Goal: Transaction & Acquisition: Purchase product/service

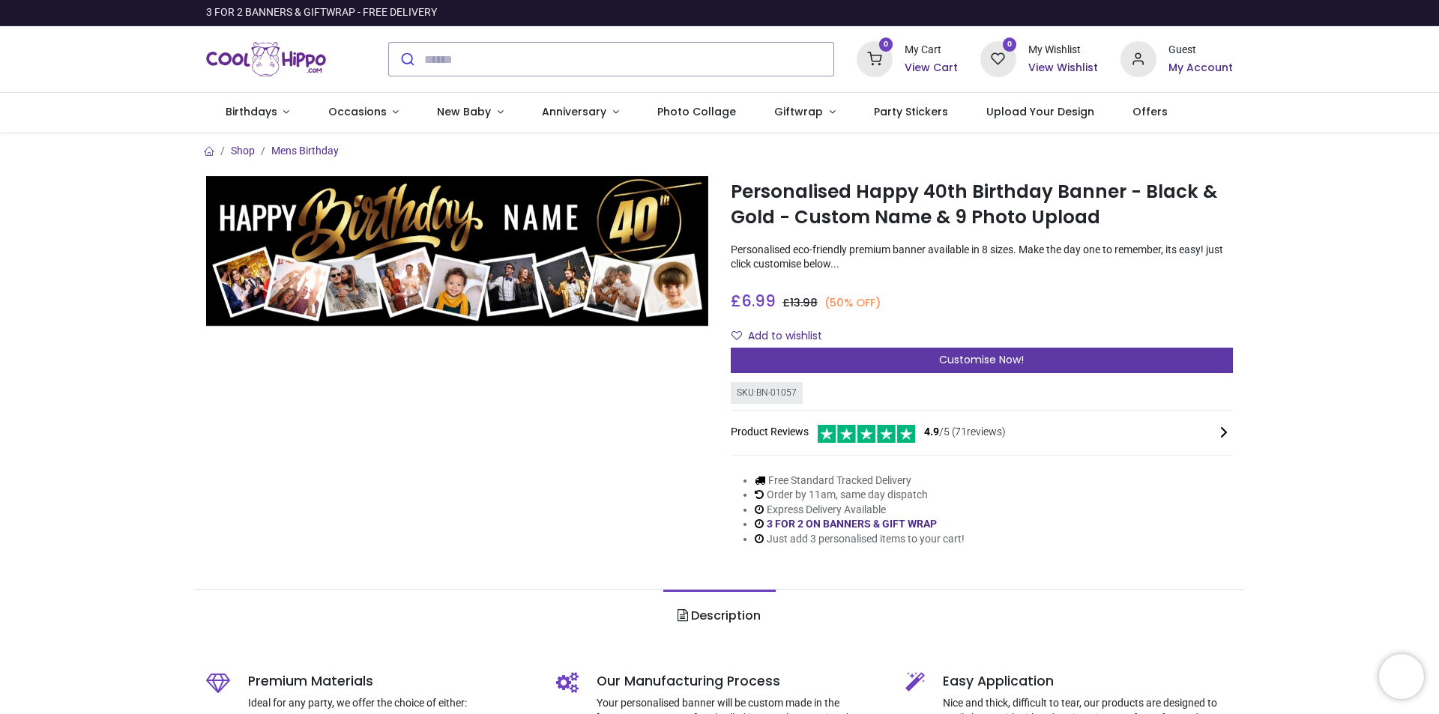
click at [1022, 361] on span "Customise Now!" at bounding box center [981, 359] width 85 height 15
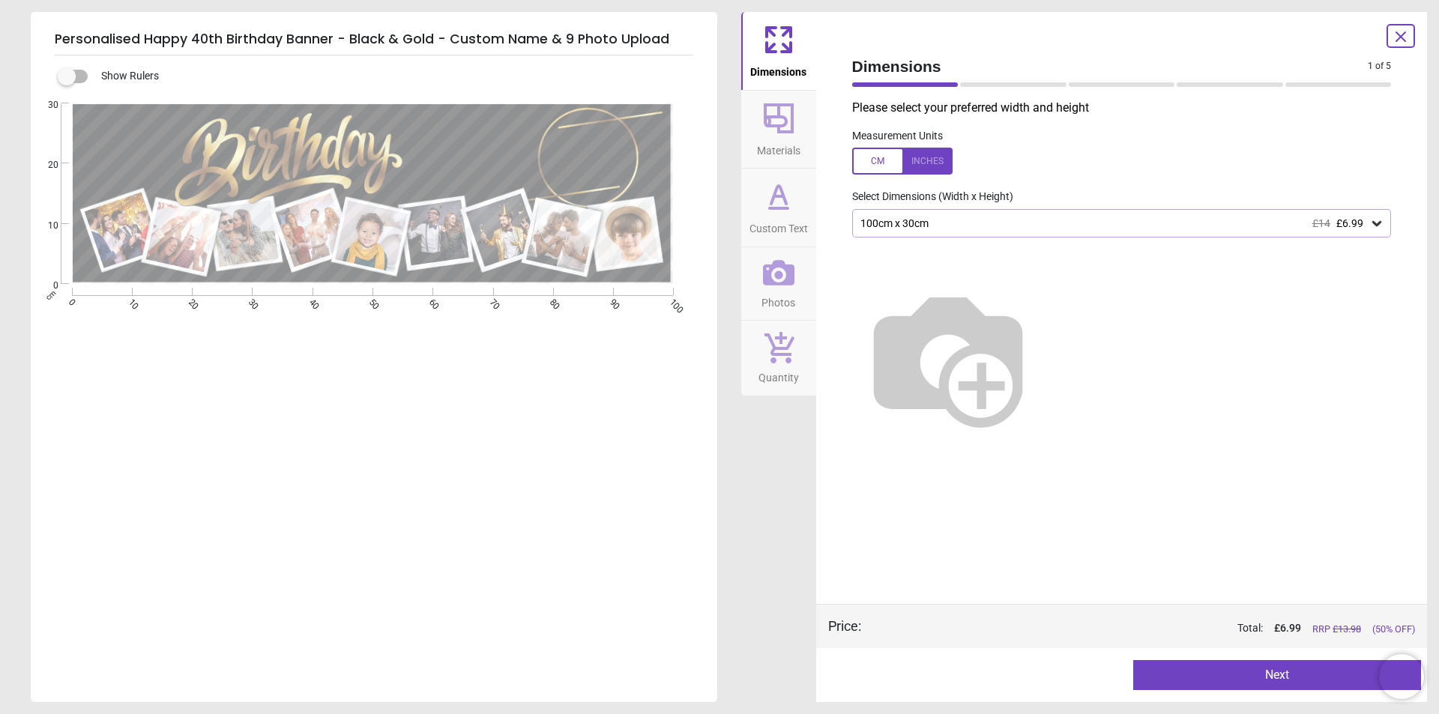
click at [1043, 227] on div "100cm x 30cm £14 £6.99" at bounding box center [1114, 223] width 511 height 13
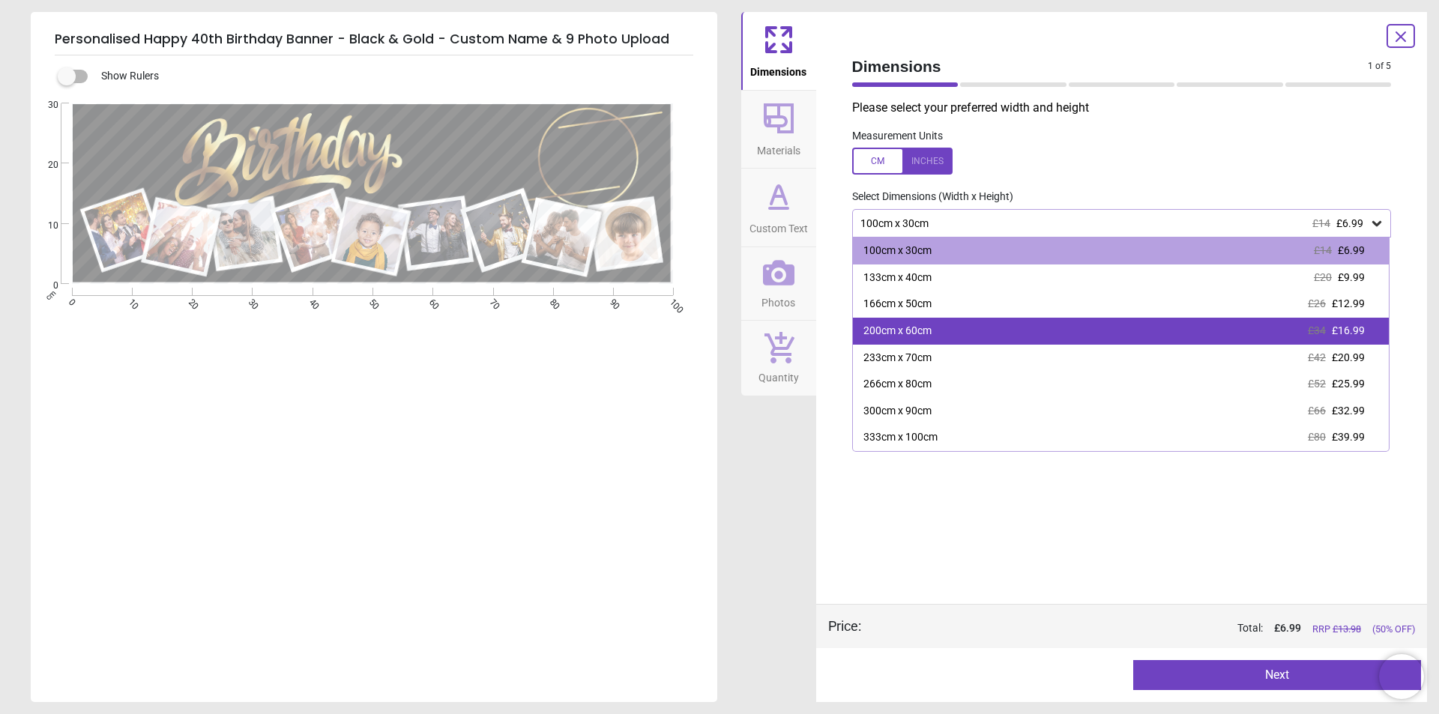
click at [1052, 338] on div "200cm x 60cm £34 £16.99" at bounding box center [1121, 331] width 537 height 27
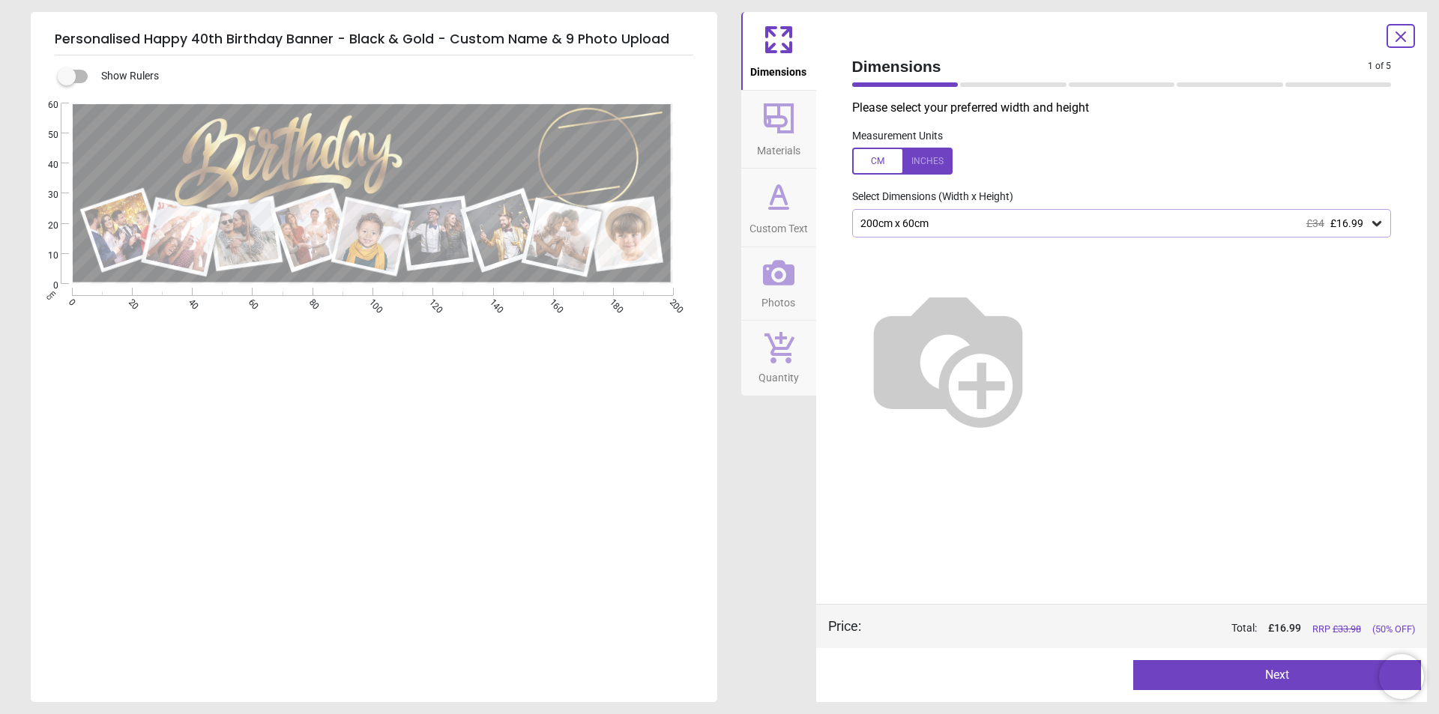
click at [941, 163] on div at bounding box center [902, 161] width 100 height 27
click at [872, 160] on div at bounding box center [902, 161] width 100 height 27
click at [953, 166] on label at bounding box center [1122, 161] width 540 height 27
click at [852, 160] on div at bounding box center [902, 161] width 100 height 27
click at [1245, 668] on button "Next" at bounding box center [1277, 675] width 288 height 30
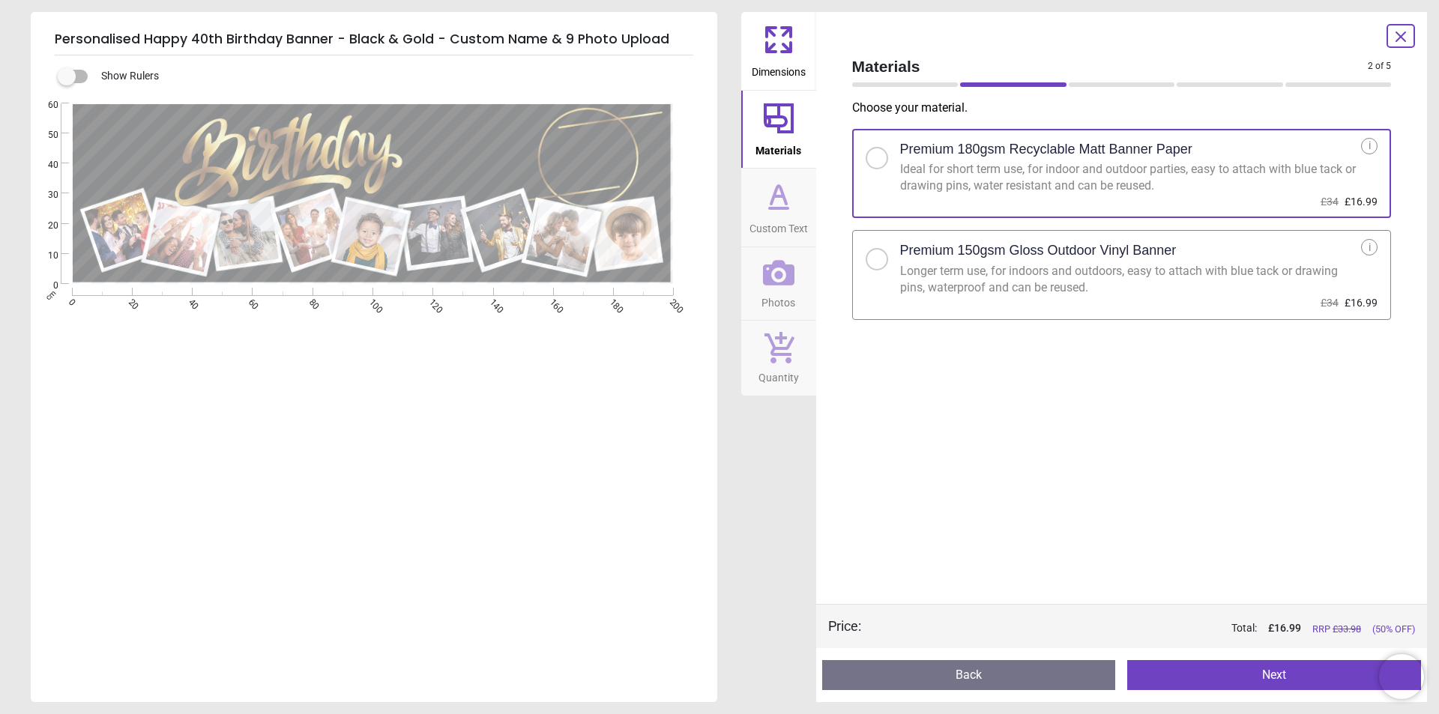
click at [1288, 677] on button "Next" at bounding box center [1274, 675] width 294 height 30
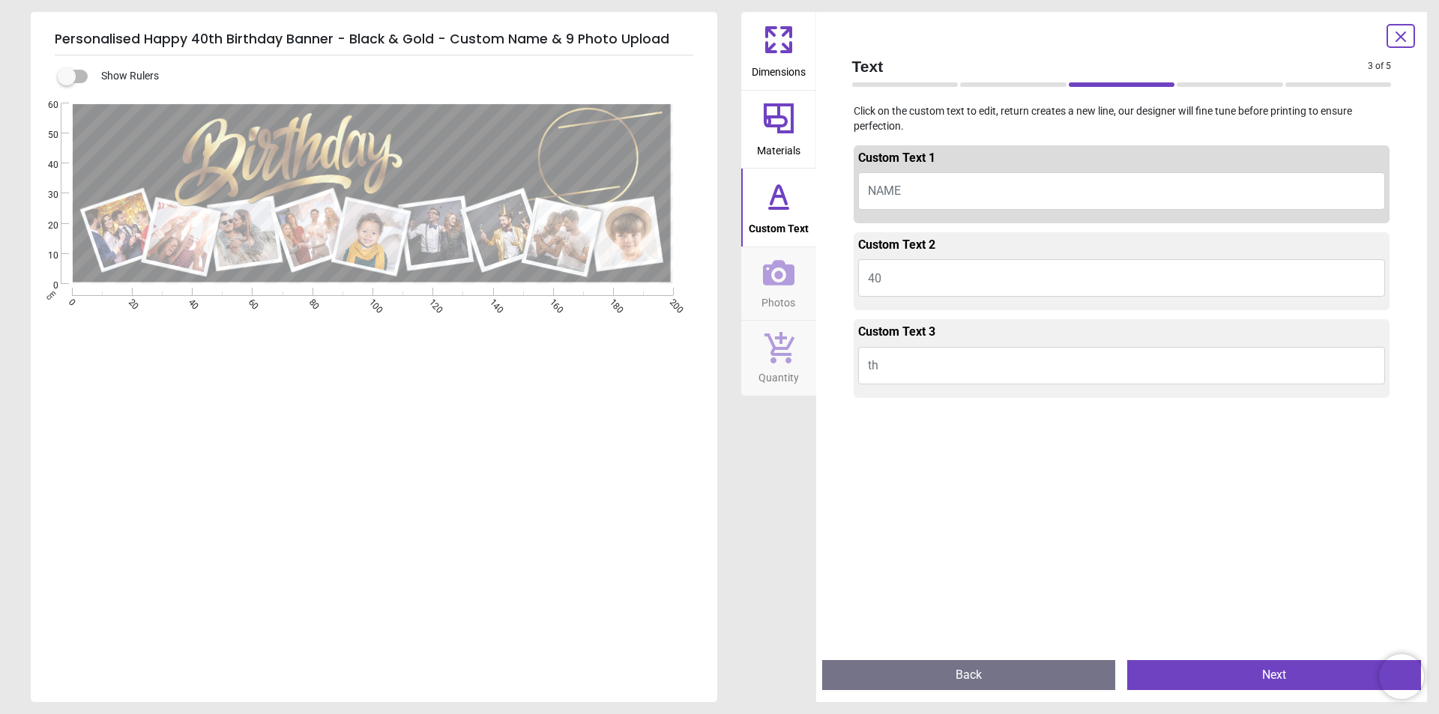
click at [1075, 191] on button "NAME" at bounding box center [1122, 190] width 528 height 37
click at [1065, 186] on button "NAME" at bounding box center [1122, 190] width 528 height 37
type textarea "*****"
click at [921, 369] on button "th" at bounding box center [1122, 365] width 528 height 37
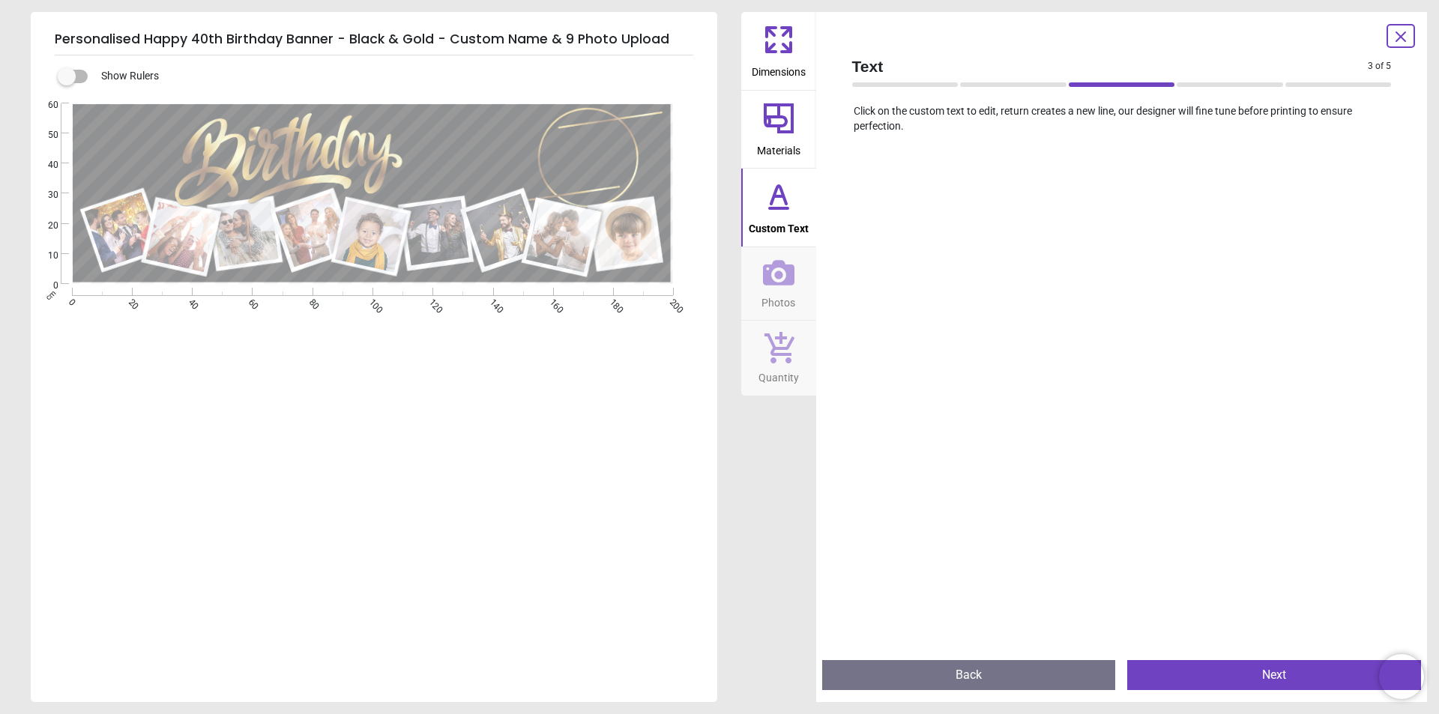
scroll to position [470, 0]
click at [1198, 660] on button "Next" at bounding box center [1274, 675] width 294 height 30
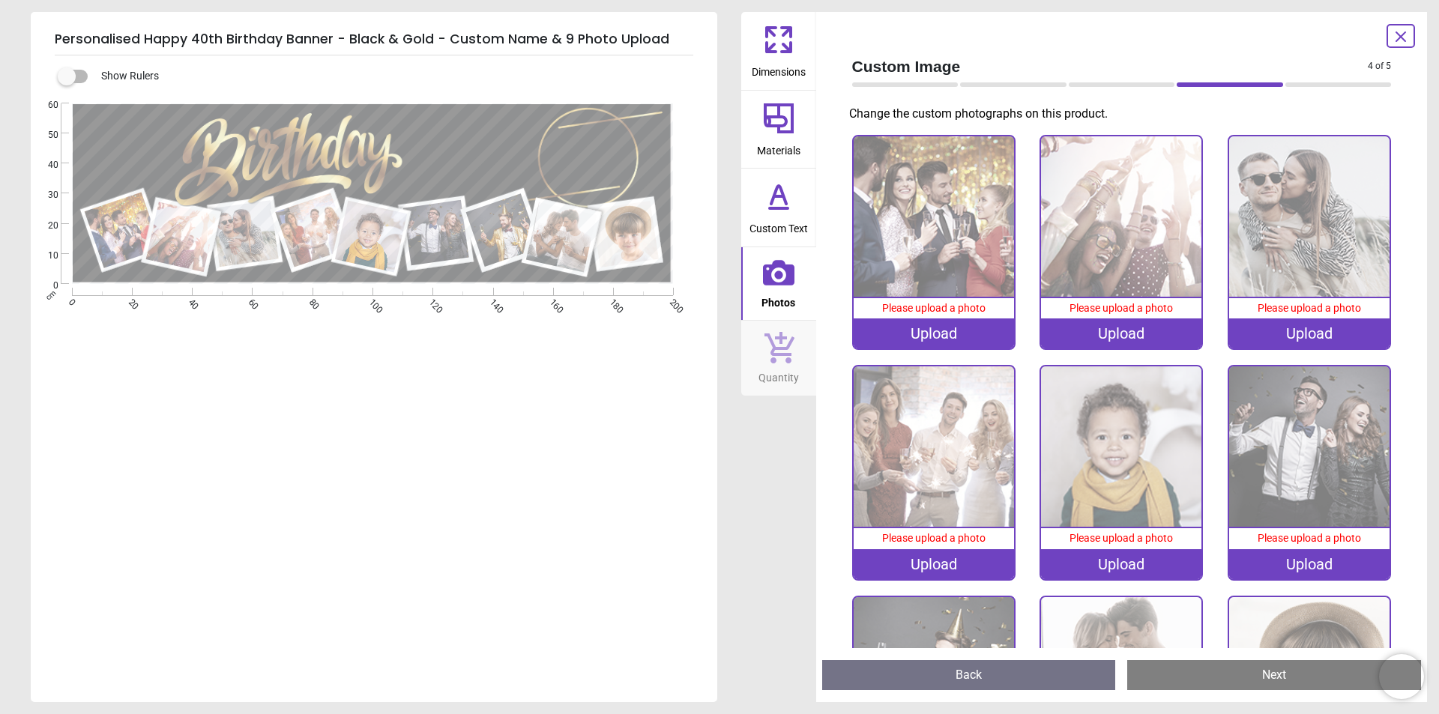
click at [1396, 31] on icon at bounding box center [1401, 37] width 18 height 18
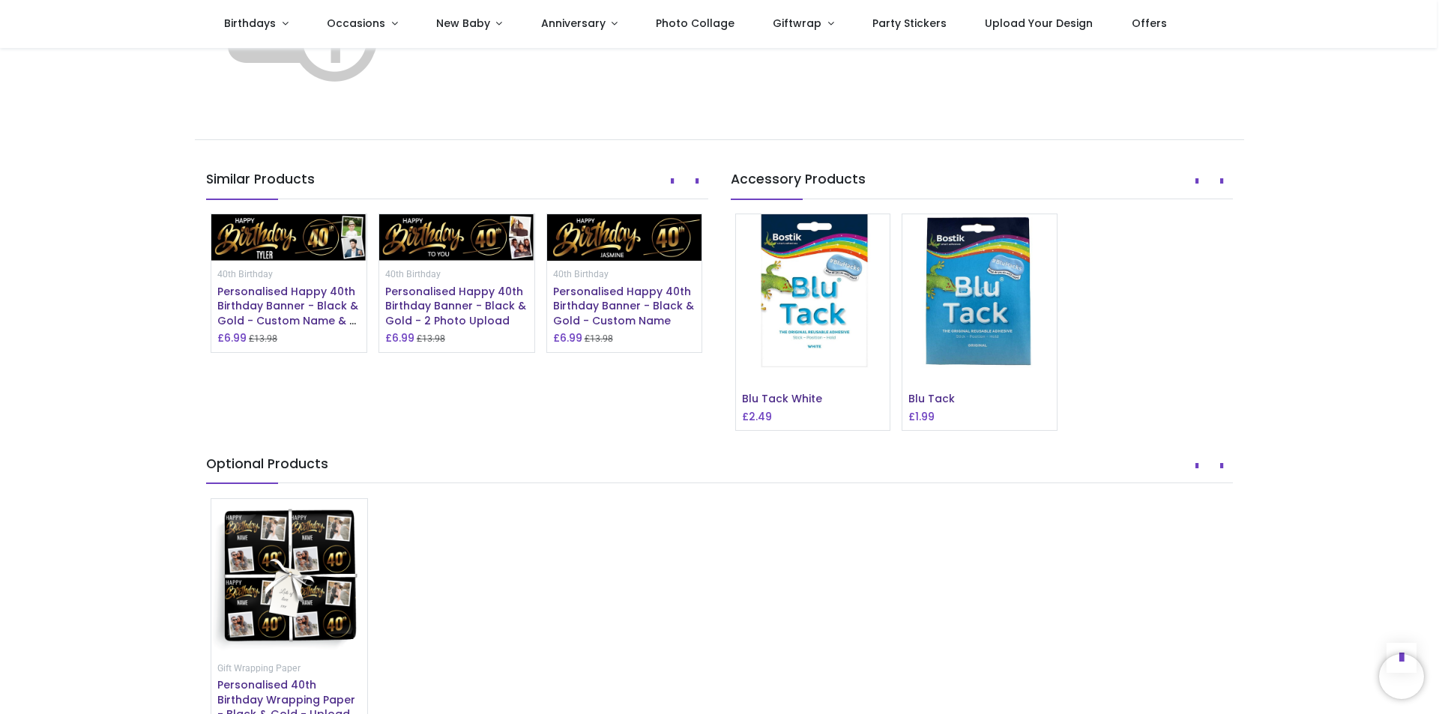
scroll to position [1049, 0]
